Goal: Find specific page/section: Find specific page/section

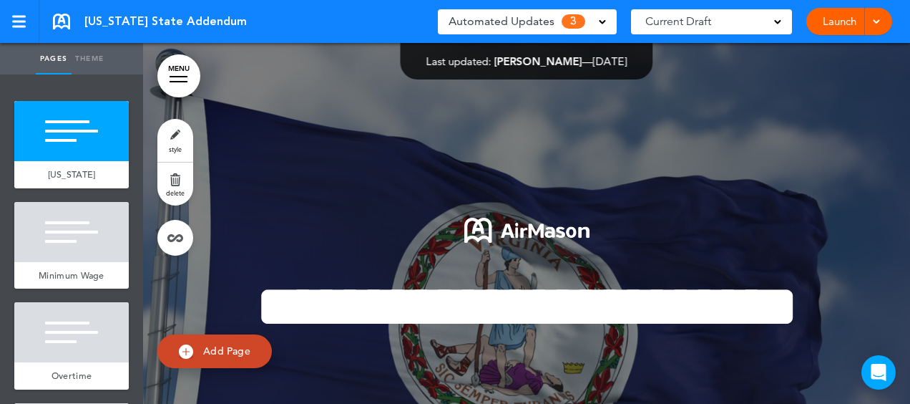
click at [897, 94] on div at bounding box center [526, 300] width 767 height 515
click at [721, 24] on div "Current Draft" at bounding box center [711, 21] width 161 height 25
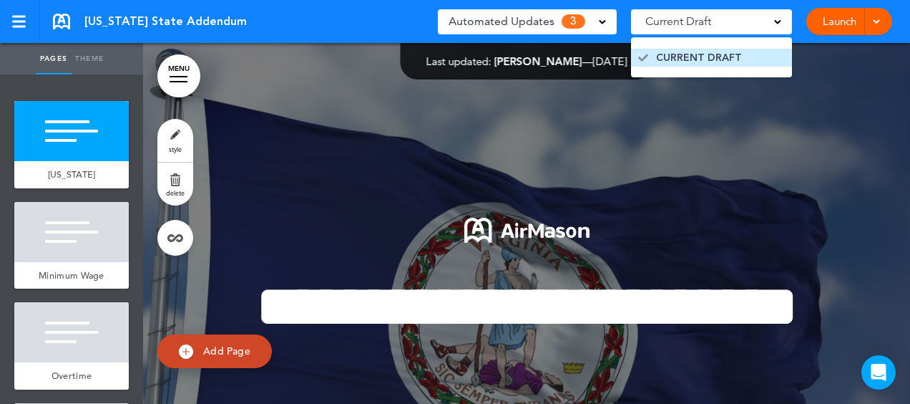
click at [717, 51] on span "CURRENT DRAFT" at bounding box center [699, 58] width 86 height 14
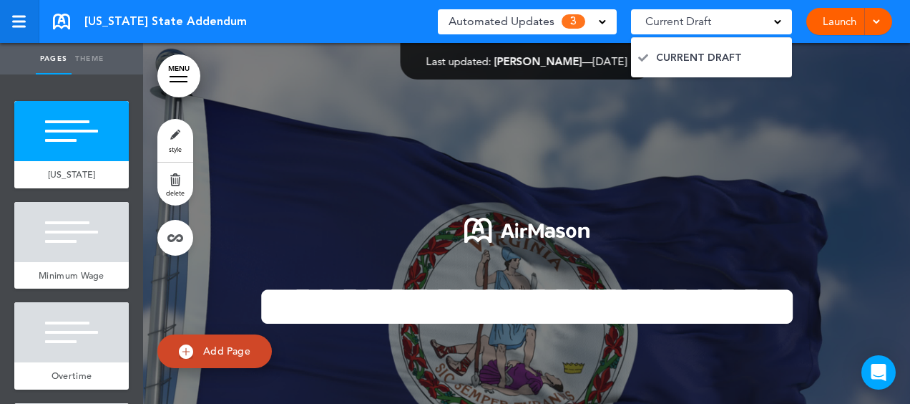
click at [16, 23] on div at bounding box center [18, 22] width 13 height 12
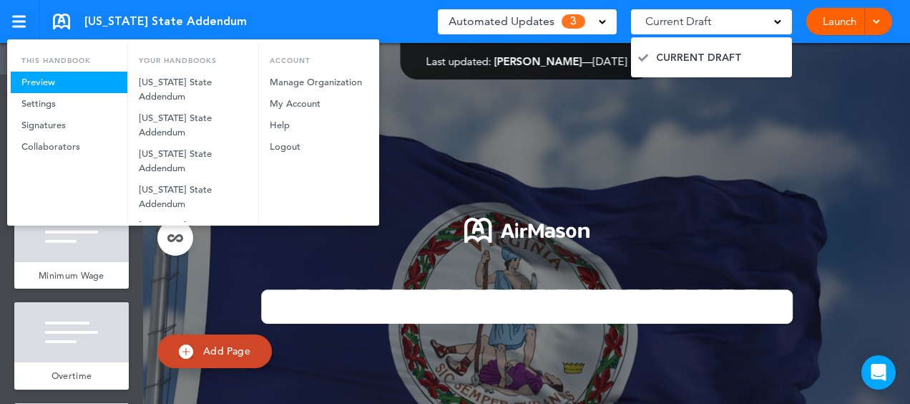
click at [33, 79] on link "Preview" at bounding box center [69, 82] width 117 height 21
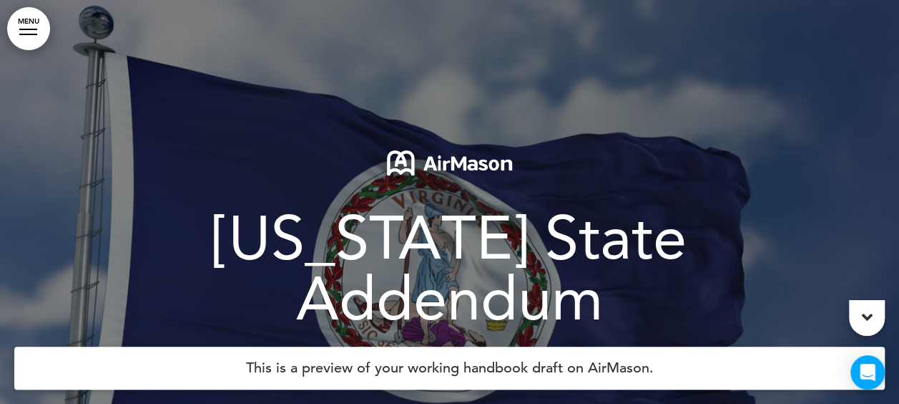
click at [36, 31] on link "MENU" at bounding box center [28, 28] width 43 height 43
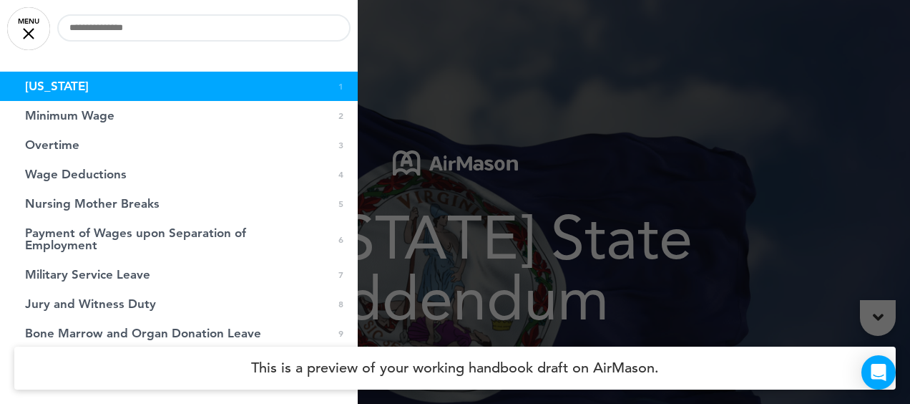
click at [26, 37] on link "MENU" at bounding box center [28, 28] width 43 height 43
